Goal: Obtain resource: Obtain resource

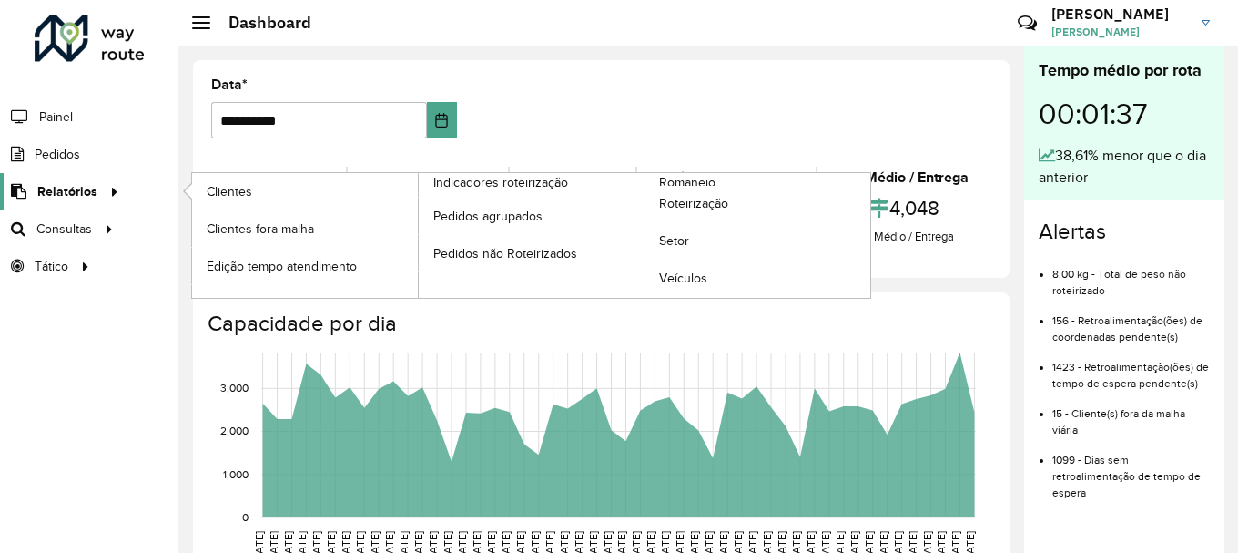
click at [74, 190] on span "Relatórios" at bounding box center [67, 191] width 60 height 19
click at [687, 180] on span "Romaneio" at bounding box center [688, 182] width 59 height 19
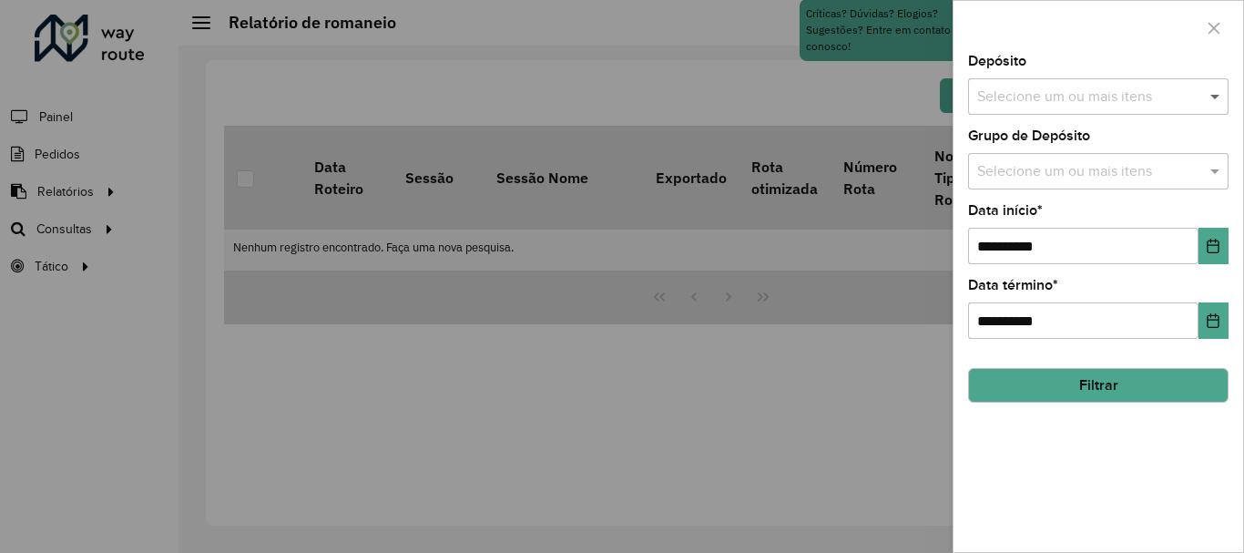
click at [1214, 97] on span at bounding box center [1217, 97] width 23 height 22
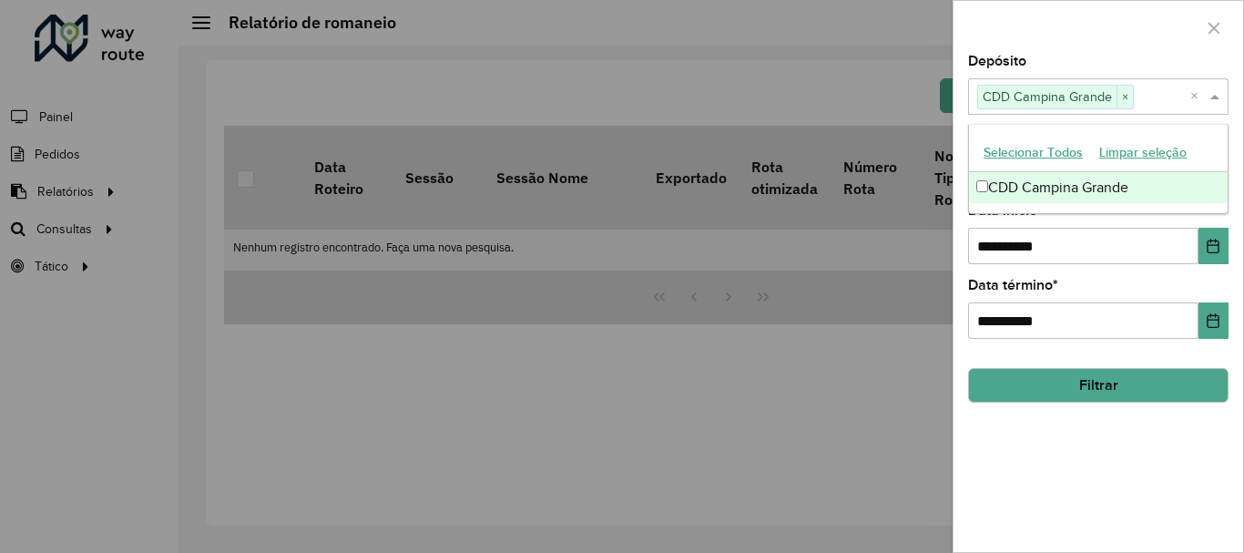
click at [1154, 99] on input "text" at bounding box center [1162, 97] width 56 height 22
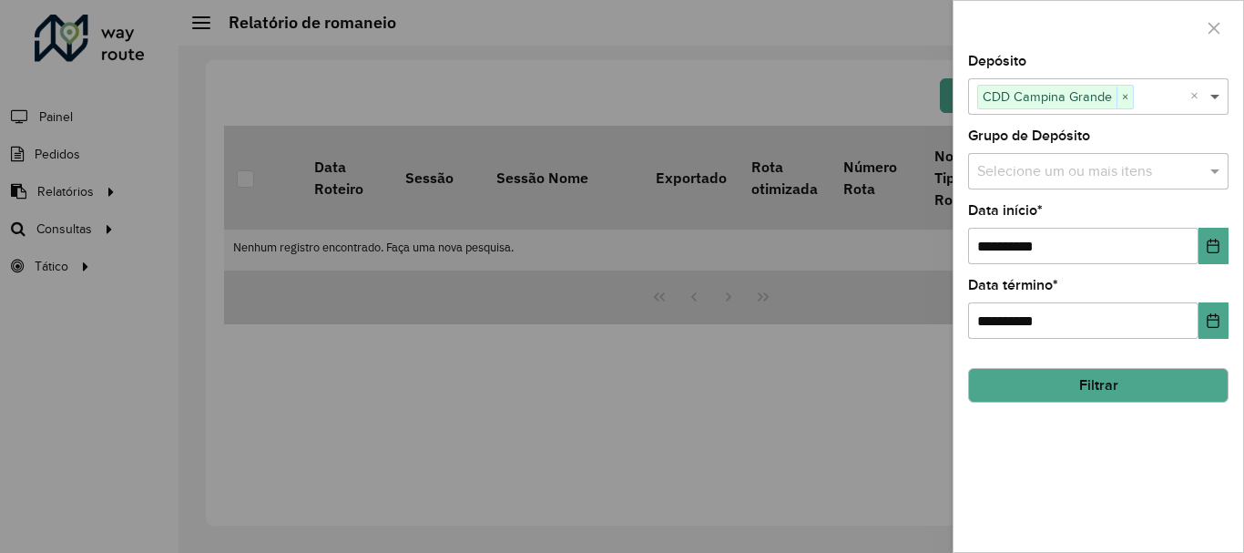
click at [1210, 99] on span at bounding box center [1217, 97] width 23 height 22
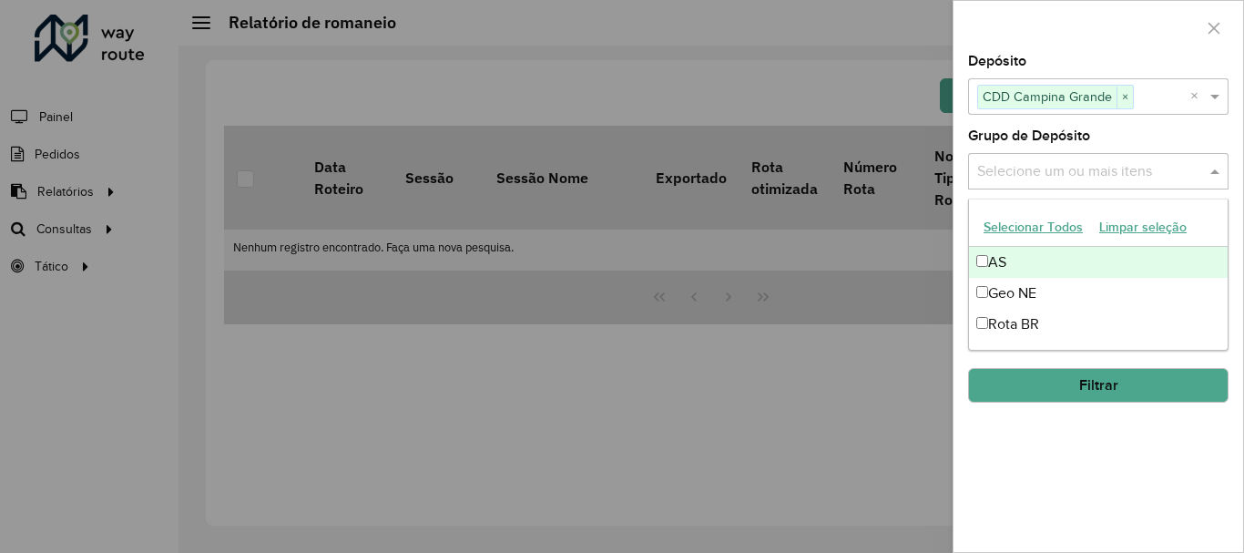
click at [1214, 175] on span at bounding box center [1217, 171] width 23 height 22
click at [1218, 175] on span at bounding box center [1217, 171] width 23 height 22
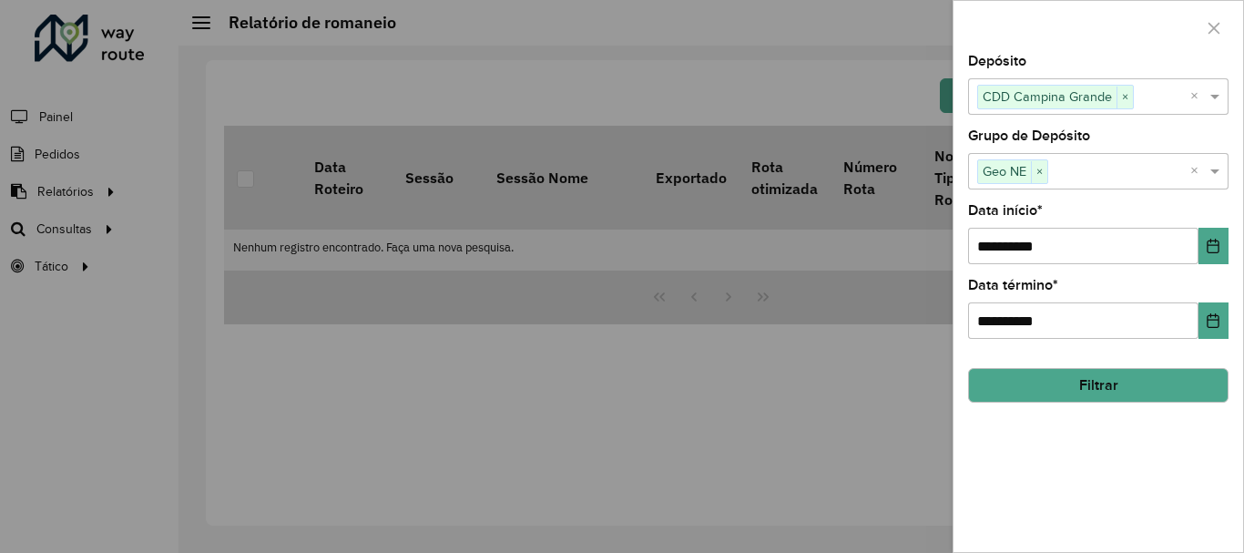
click at [1094, 392] on button "Filtrar" at bounding box center [1098, 385] width 260 height 35
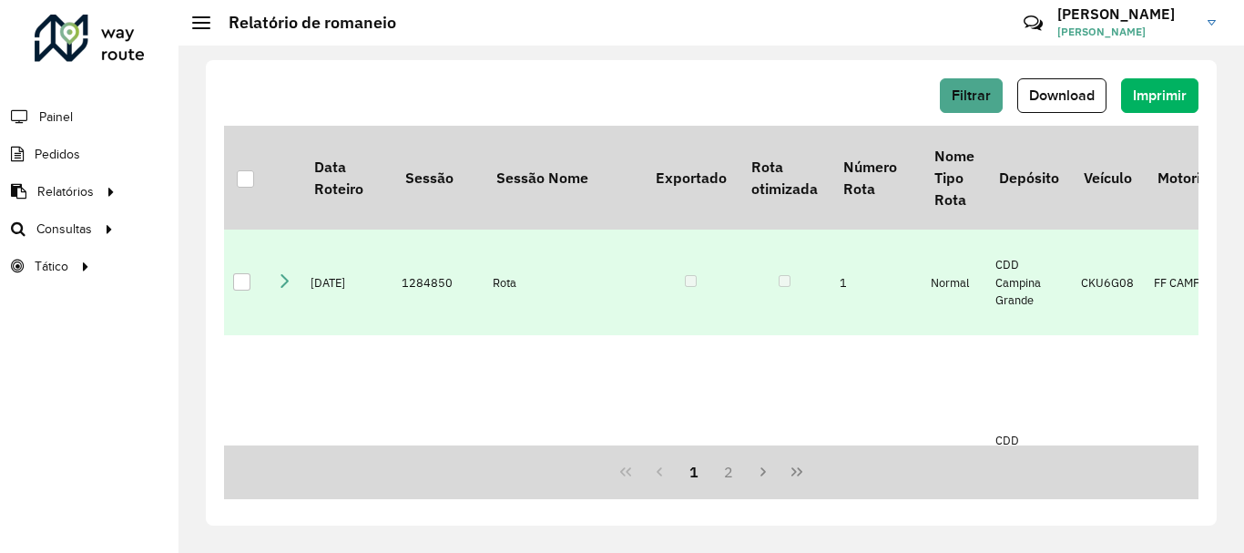
click at [242, 290] on div at bounding box center [241, 281] width 17 height 17
click at [1071, 94] on span "Download" at bounding box center [1062, 94] width 66 height 15
